Goal: Information Seeking & Learning: Learn about a topic

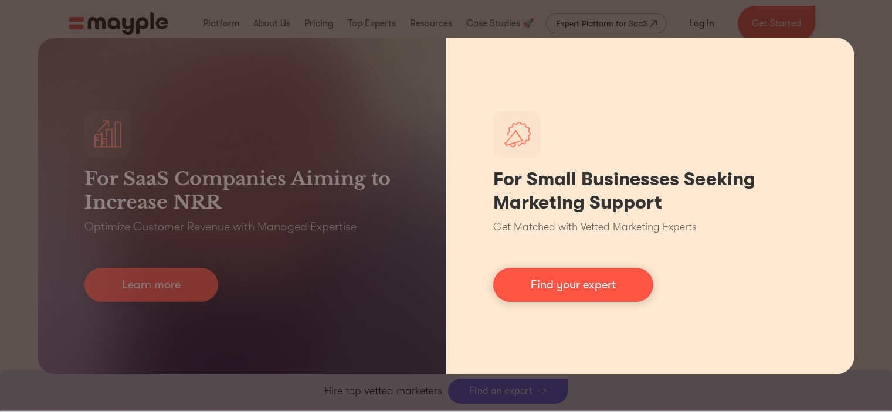
scroll to position [821, 0]
click at [521, 217] on div "For Small Businesses Seeking Marketing Support Get Matched with Vetted Marketin…" at bounding box center [650, 206] width 409 height 337
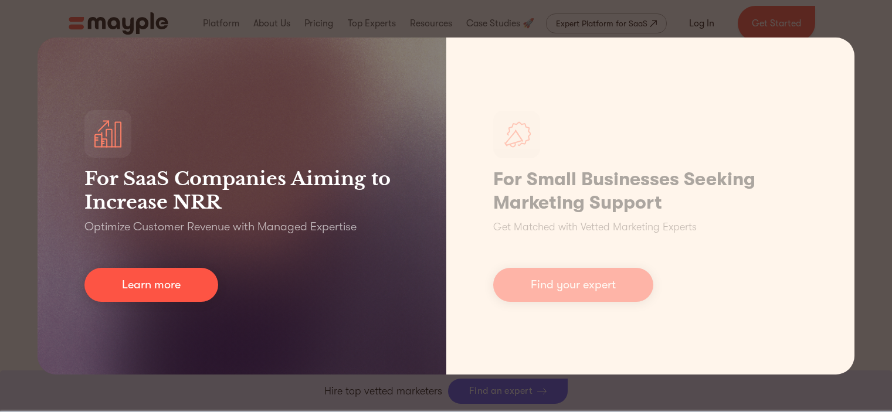
click at [341, 301] on div "For SaaS Companies Aiming to Increase NRR Optimize Customer Revenue with Manage…" at bounding box center [242, 206] width 409 height 337
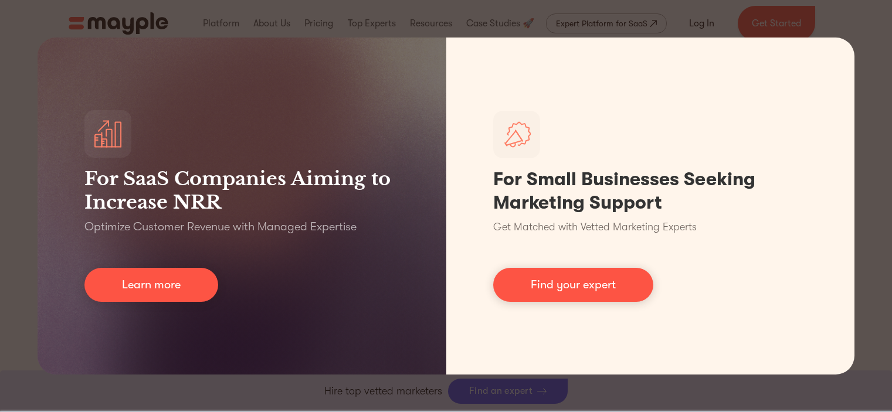
click at [527, 395] on div "For SaaS Companies Aiming to Increase NRR Optimize Customer Revenue with Manage…" at bounding box center [446, 206] width 892 height 412
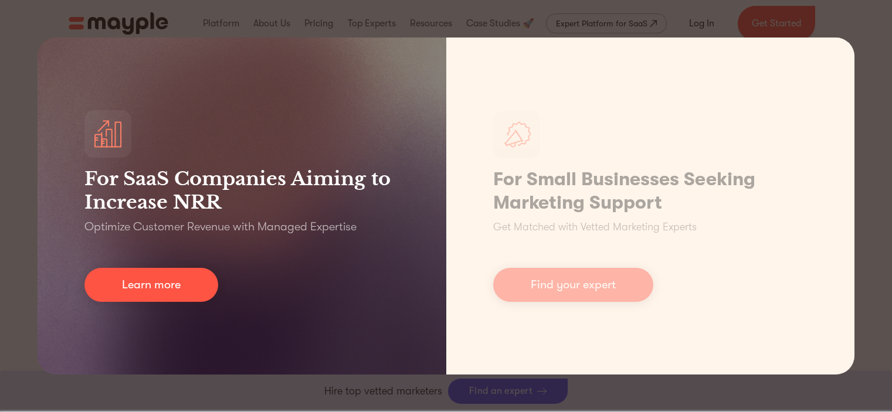
click at [430, 181] on div "For SaaS Companies Aiming to Increase NRR Optimize Customer Revenue with Manage…" at bounding box center [242, 206] width 409 height 337
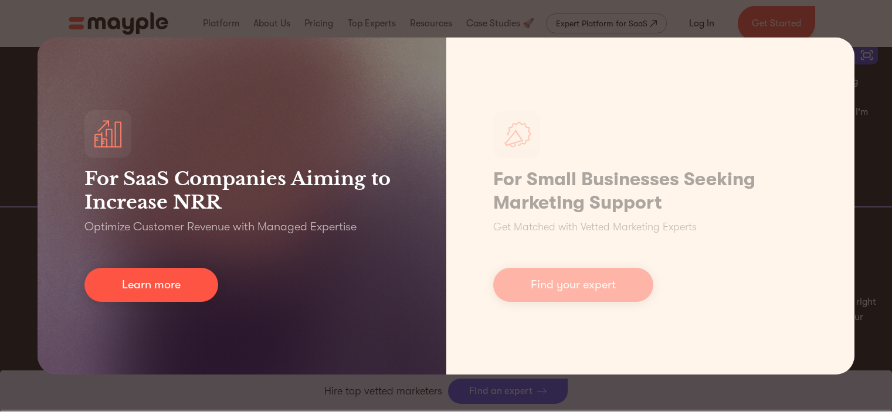
scroll to position [0, 671]
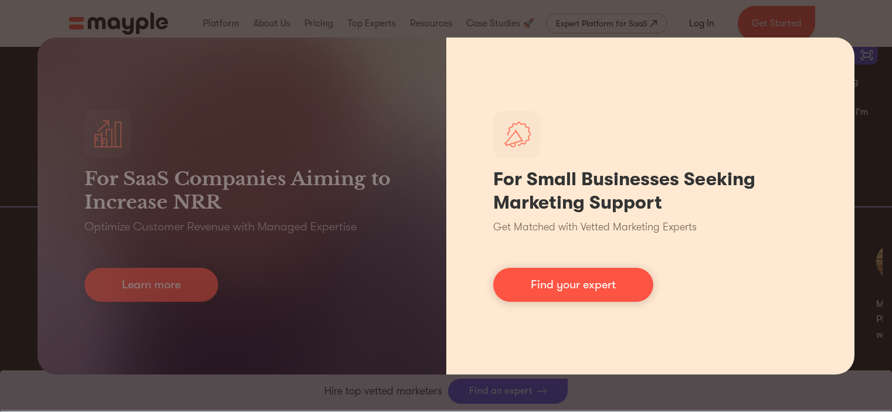
click at [480, 262] on div "For Small Businesses Seeking Marketing Support Get Matched with Vetted Marketin…" at bounding box center [650, 206] width 409 height 337
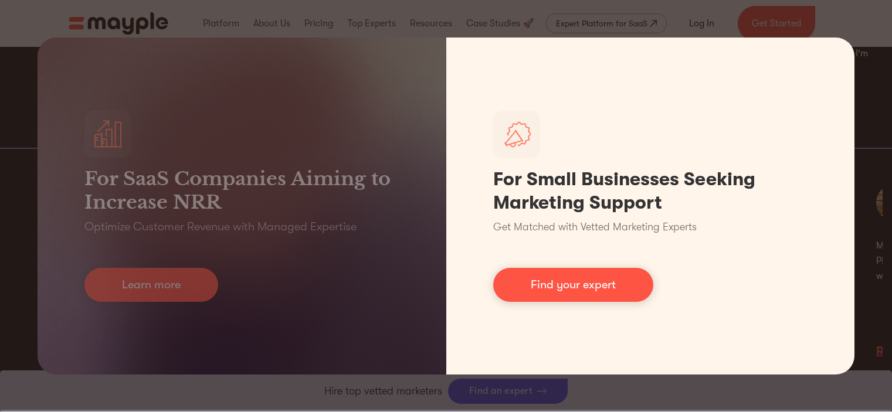
scroll to position [0, 634]
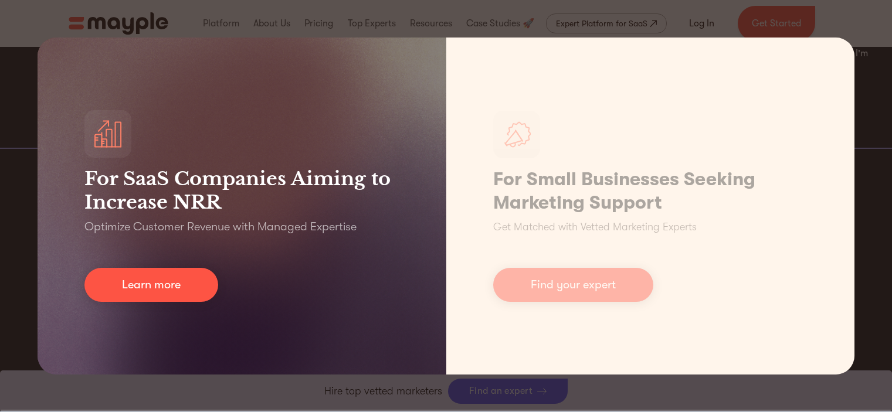
click at [139, 350] on div "For SaaS Companies Aiming to Increase NRR Optimize Customer Revenue with Manage…" at bounding box center [242, 206] width 409 height 337
click at [387, 350] on div "For SaaS Companies Aiming to Increase NRR Optimize Customer Revenue with Manage…" at bounding box center [242, 206] width 409 height 337
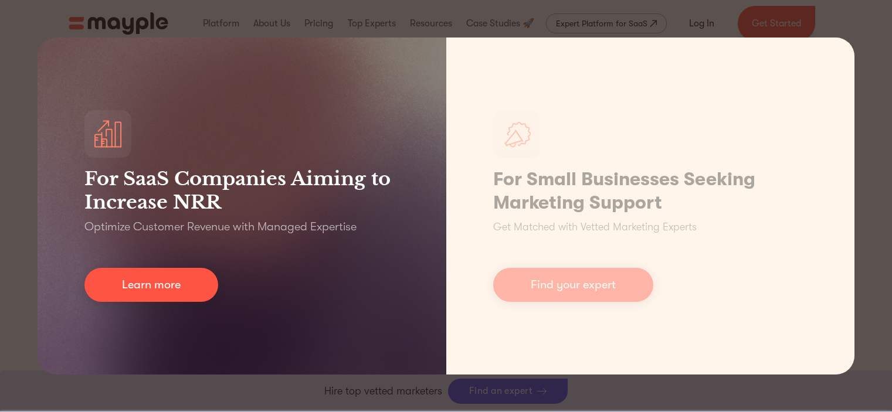
scroll to position [5396, 0]
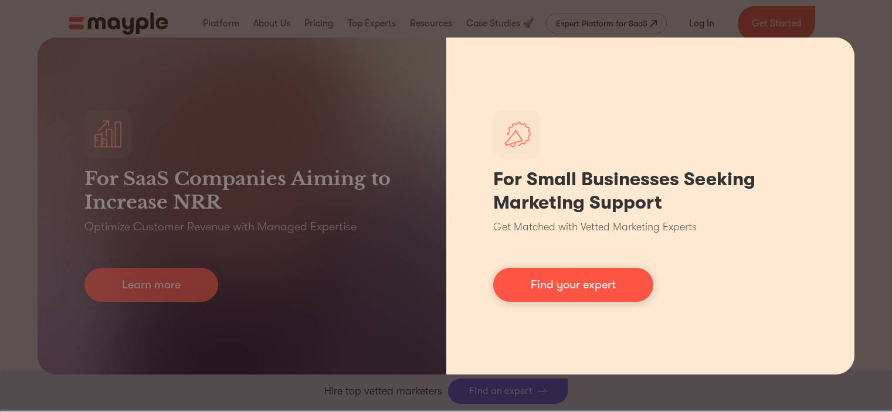
click at [722, 200] on h1 "For Small Businesses Seeking Marketing Support" at bounding box center [650, 191] width 315 height 47
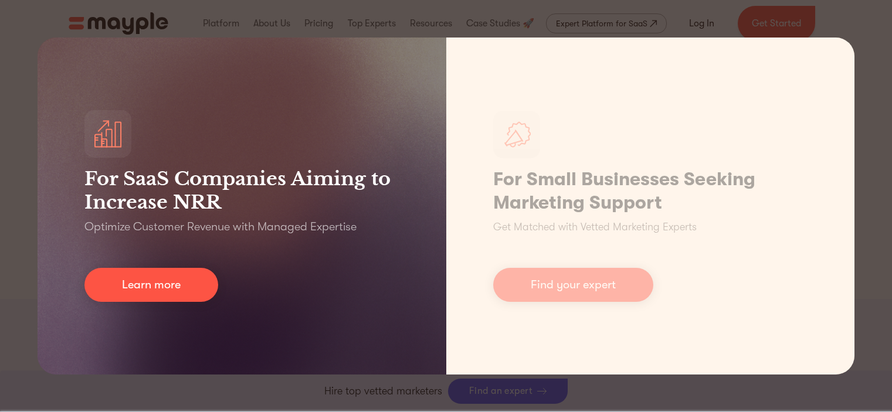
click at [240, 63] on div "For SaaS Companies Aiming to Increase NRR Optimize Customer Revenue with Manage…" at bounding box center [242, 206] width 409 height 337
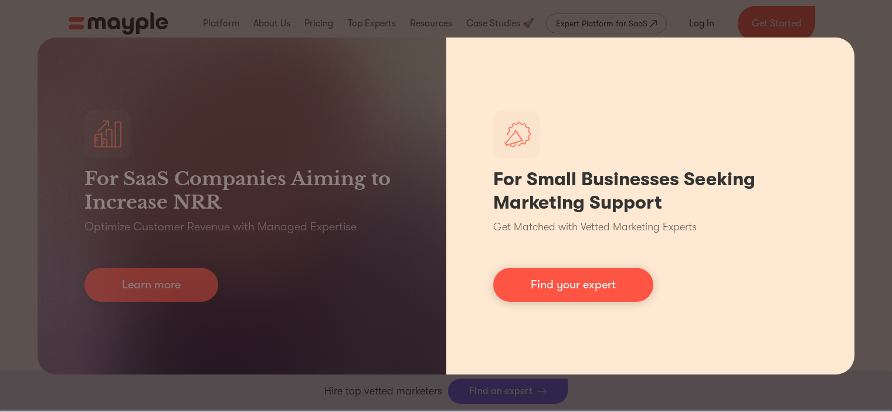
click at [703, 309] on div "For Small Businesses Seeking Marketing Support Get Matched with Vetted Marketin…" at bounding box center [650, 206] width 409 height 337
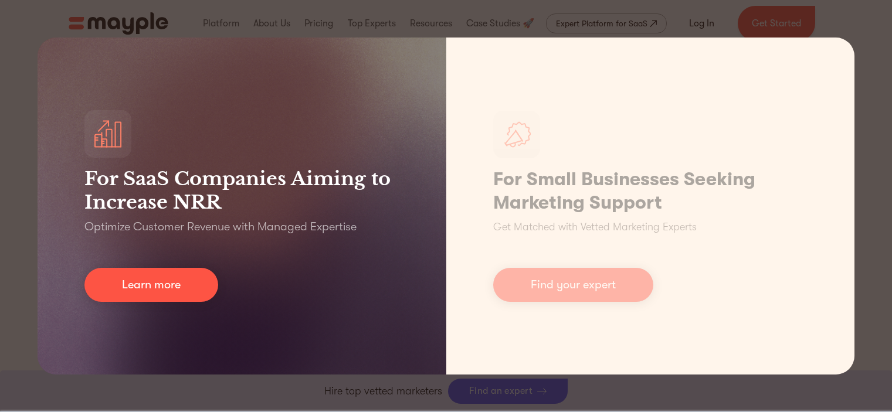
click at [326, 213] on h3 "For SaaS Companies Aiming to Increase NRR" at bounding box center [241, 190] width 315 height 47
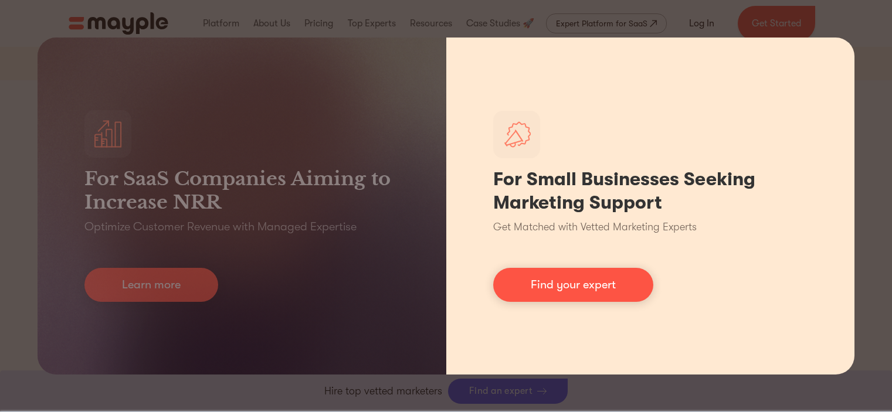
click at [470, 158] on div "For Small Businesses Seeking Marketing Support Get Matched with Vetted Marketin…" at bounding box center [650, 206] width 409 height 337
click at [528, 366] on div "For Small Businesses Seeking Marketing Support Get Matched with Vetted Marketin…" at bounding box center [650, 206] width 409 height 337
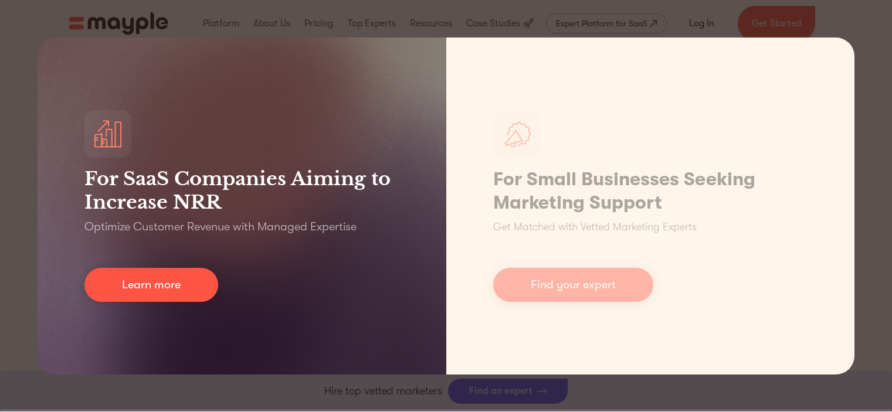
click at [336, 182] on h3 "For SaaS Companies Aiming to Increase NRR" at bounding box center [241, 190] width 315 height 47
click at [242, 102] on div "For SaaS Companies Aiming to Increase NRR Optimize Customer Revenue with Manage…" at bounding box center [242, 206] width 409 height 337
click at [438, 185] on div "For SaaS Companies Aiming to Increase NRR Optimize Customer Revenue with Manage…" at bounding box center [242, 206] width 409 height 337
click at [427, 181] on div "For SaaS Companies Aiming to Increase NRR Optimize Customer Revenue with Manage…" at bounding box center [242, 206] width 409 height 337
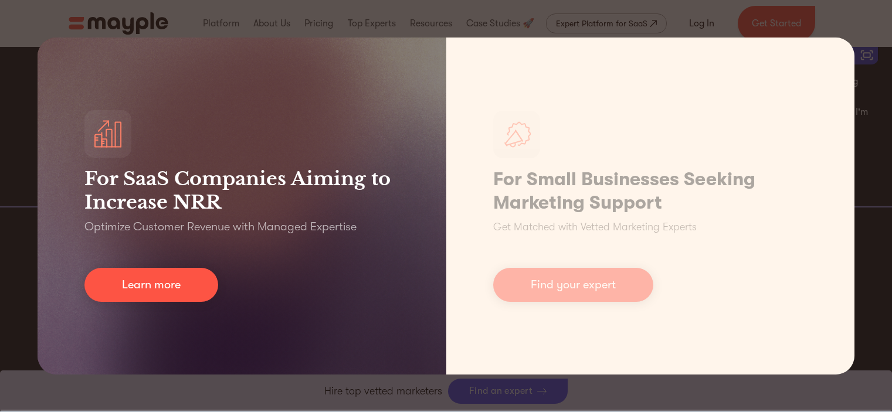
scroll to position [2170, 0]
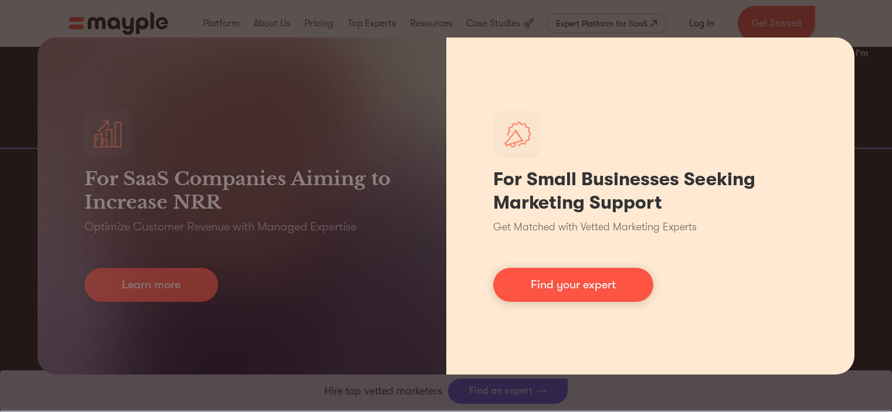
click at [516, 204] on h1 "For Small Businesses Seeking Marketing Support" at bounding box center [650, 191] width 315 height 47
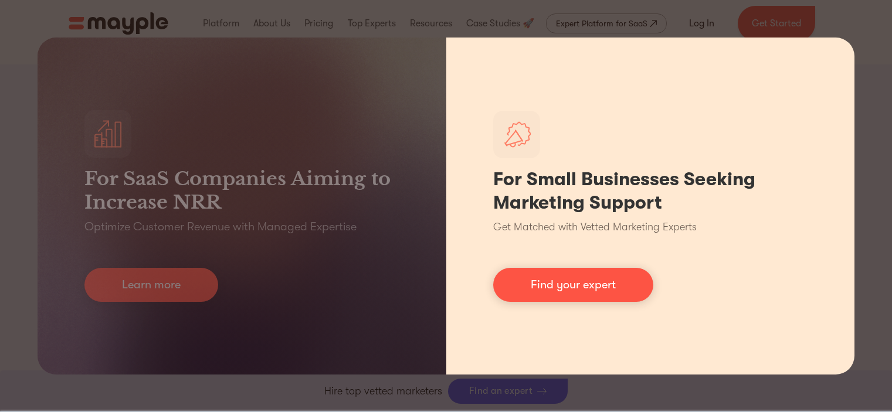
scroll to position [997, 0]
click at [612, 204] on h1 "For Small Businesses Seeking Marketing Support" at bounding box center [650, 191] width 315 height 47
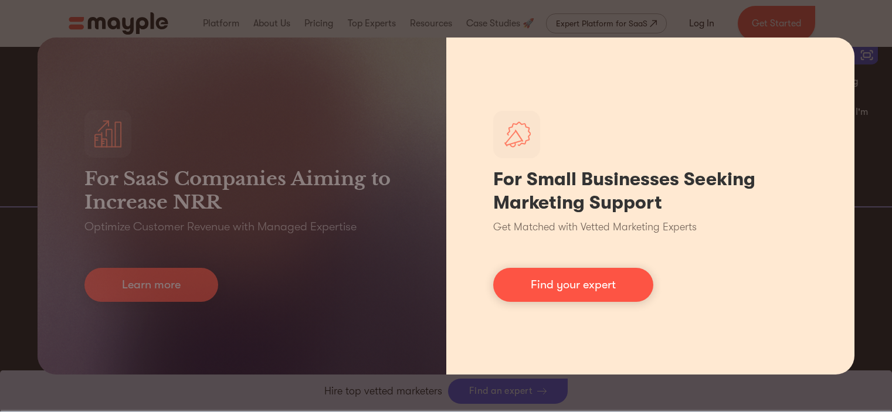
scroll to position [2170, 0]
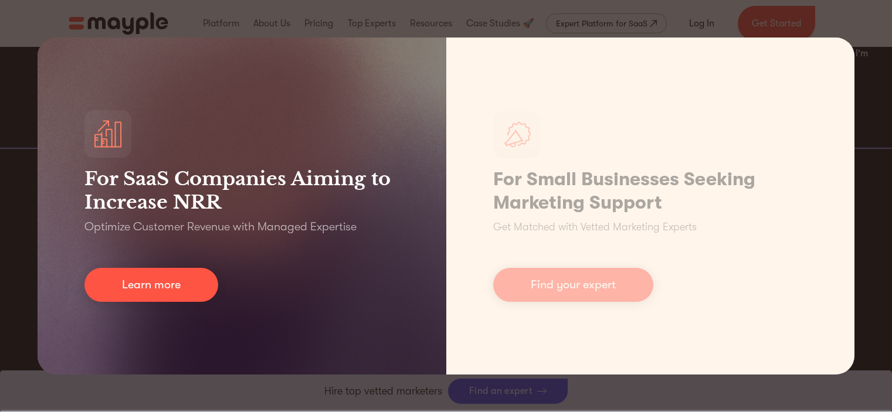
click at [94, 201] on h3 "For SaaS Companies Aiming to Increase NRR" at bounding box center [241, 190] width 315 height 47
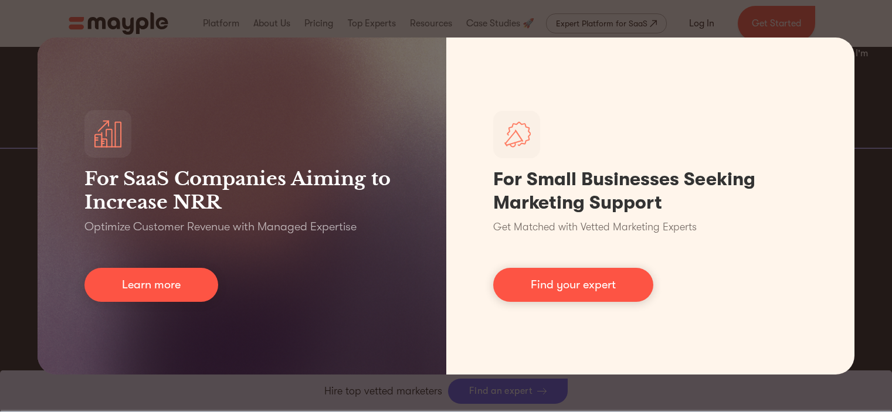
click at [783, 20] on div "For SaaS Companies Aiming to Increase NRR Optimize Customer Revenue with Manage…" at bounding box center [446, 206] width 892 height 412
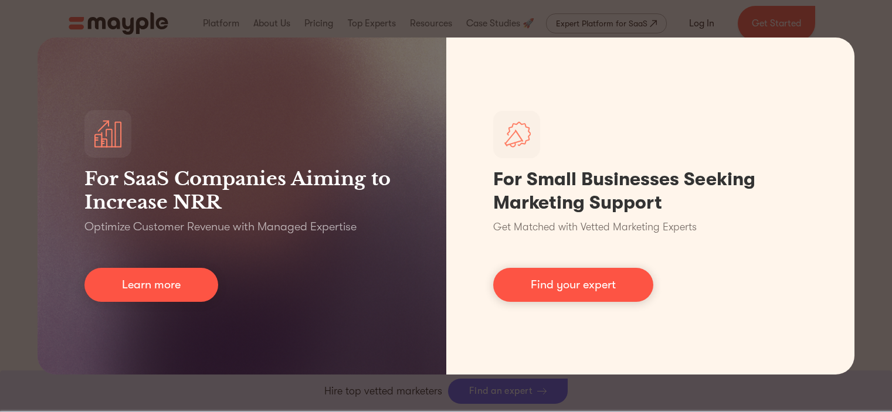
scroll to position [645, 0]
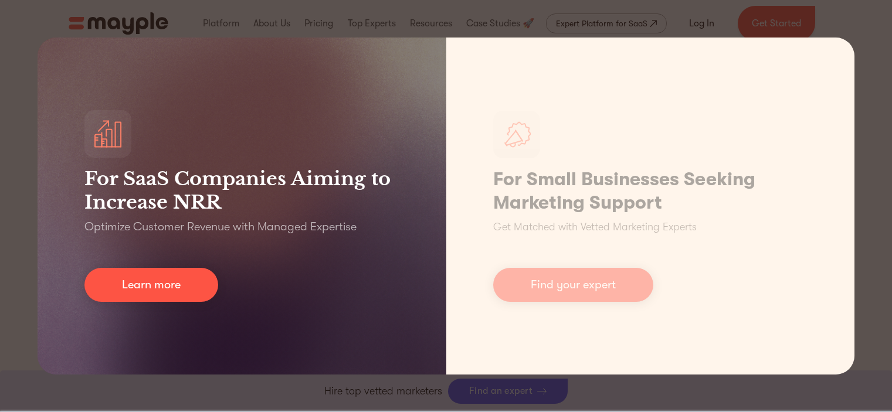
click at [428, 122] on div "For SaaS Companies Aiming to Increase NRR Optimize Customer Revenue with Manage…" at bounding box center [242, 206] width 409 height 337
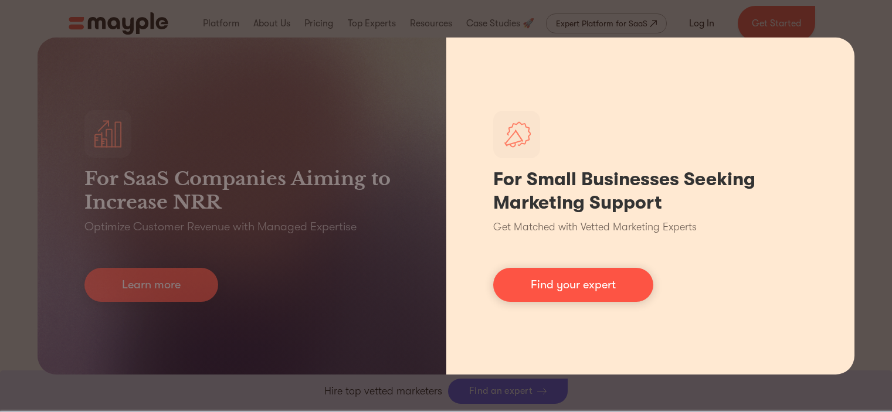
click at [552, 193] on h1 "For Small Businesses Seeking Marketing Support" at bounding box center [650, 191] width 315 height 47
click at [729, 316] on div "For Small Businesses Seeking Marketing Support Get Matched with Vetted Marketin…" at bounding box center [650, 206] width 409 height 337
click at [527, 40] on div "For Small Businesses Seeking Marketing Support Get Matched with Vetted Marketin…" at bounding box center [650, 206] width 409 height 337
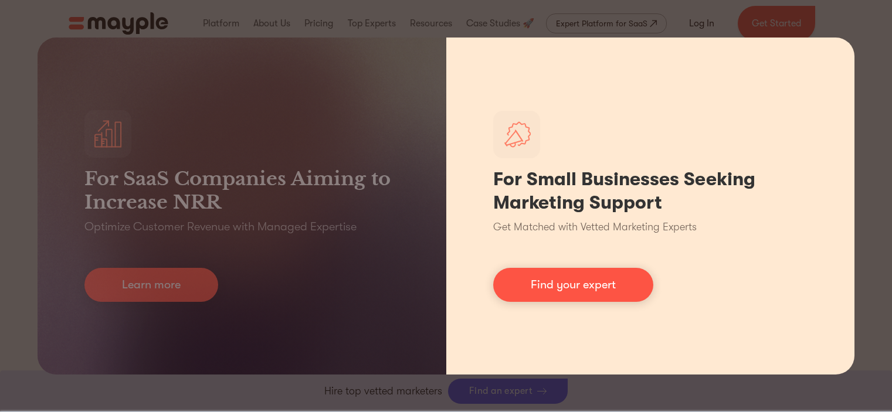
click at [521, 173] on h1 "For Small Businesses Seeking Marketing Support" at bounding box center [650, 191] width 315 height 47
click at [545, 157] on div "For Small Businesses Seeking Marketing Support Get Matched with Vetted Marketin…" at bounding box center [650, 206] width 409 height 337
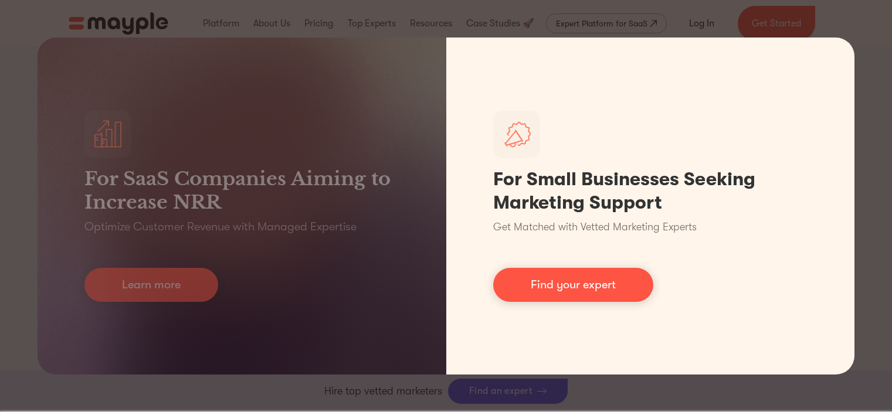
scroll to position [653, 0]
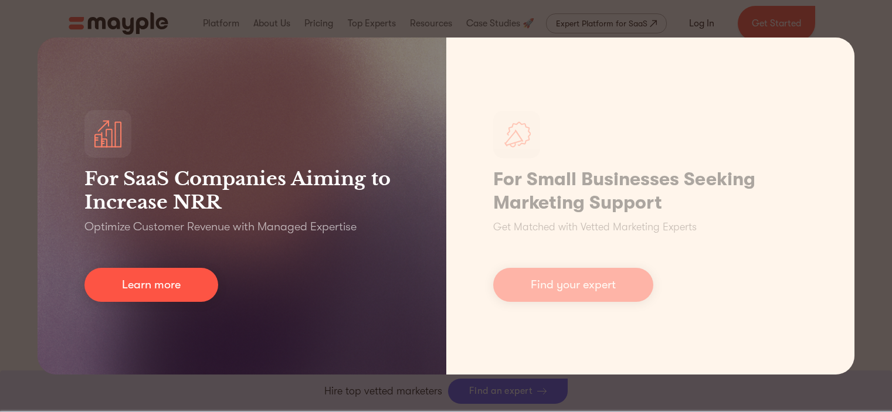
click at [243, 206] on h3 "For SaaS Companies Aiming to Increase NRR" at bounding box center [241, 190] width 315 height 47
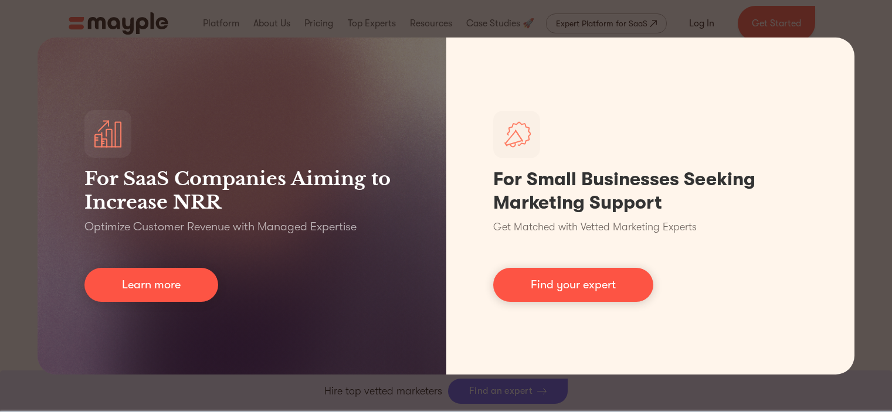
click at [701, 21] on div "For SaaS Companies Aiming to Increase NRR Optimize Customer Revenue with Manage…" at bounding box center [446, 206] width 892 height 412
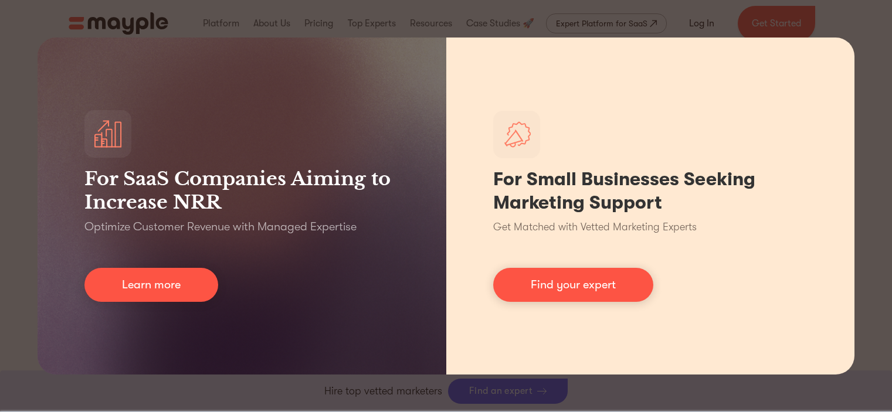
scroll to position [5169, 0]
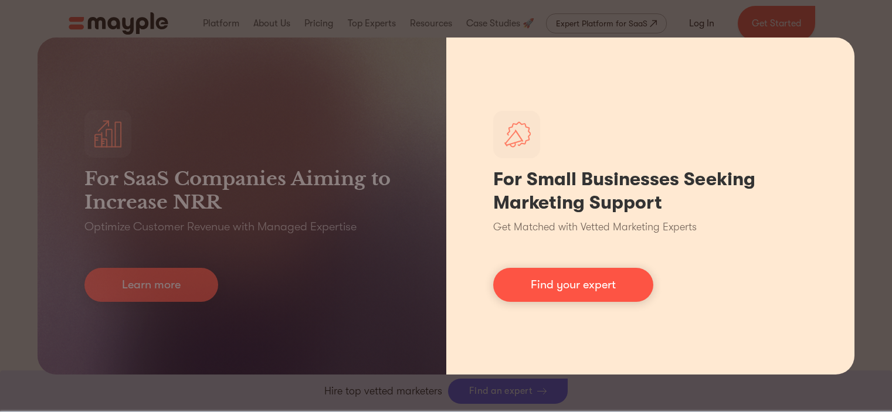
click at [722, 219] on div "For Small Businesses Seeking Marketing Support Get Matched with Vetted Marketin…" at bounding box center [650, 206] width 409 height 337
click at [625, 179] on h1 "For Small Businesses Seeking Marketing Support" at bounding box center [650, 191] width 315 height 47
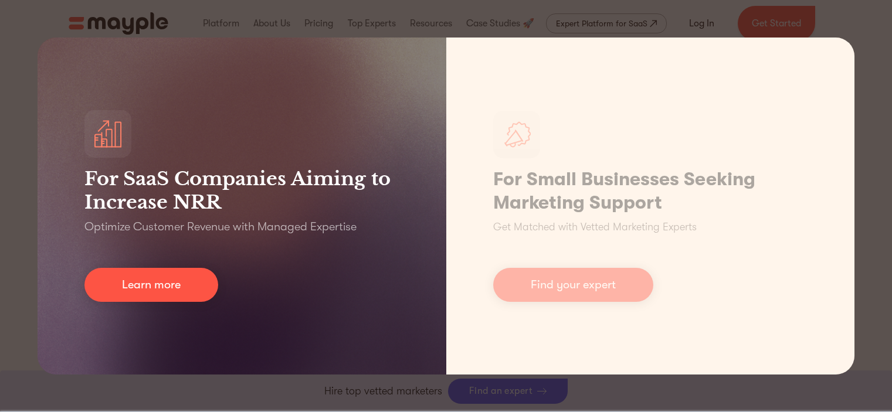
click at [233, 223] on p "Optimize Customer Revenue with Managed Expertise" at bounding box center [220, 227] width 272 height 16
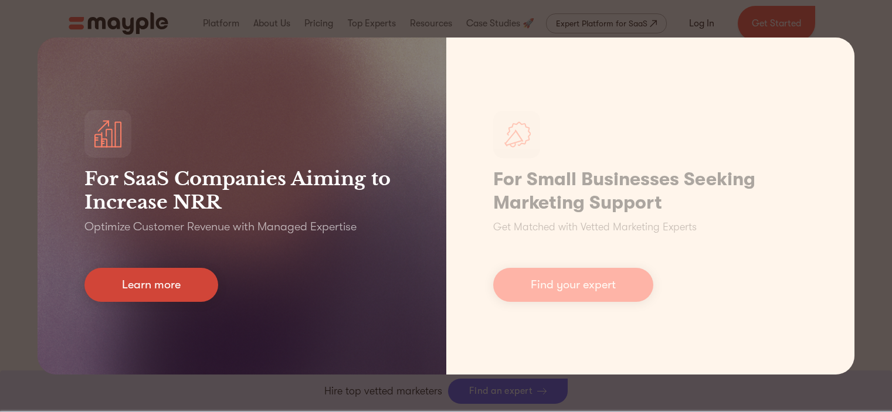
click at [90, 286] on link "Learn more" at bounding box center [151, 285] width 134 height 34
